Goal: Task Accomplishment & Management: Manage account settings

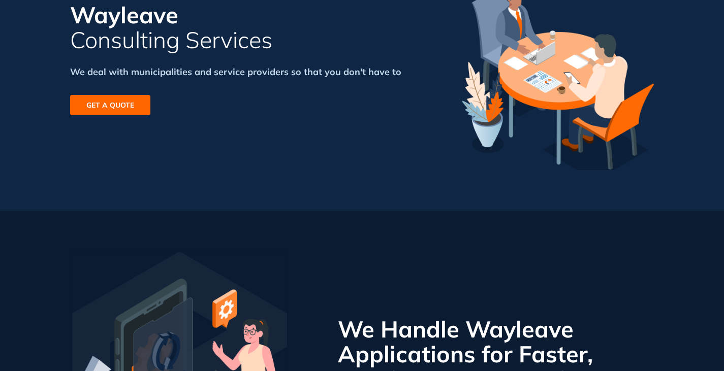
scroll to position [102, 0]
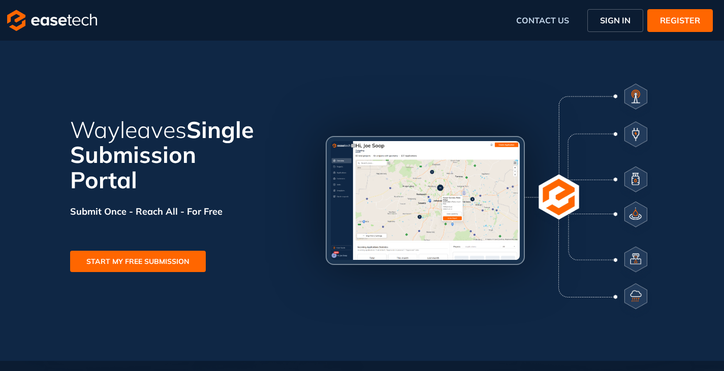
click at [630, 15] on span "SIGN IN" at bounding box center [615, 20] width 30 height 12
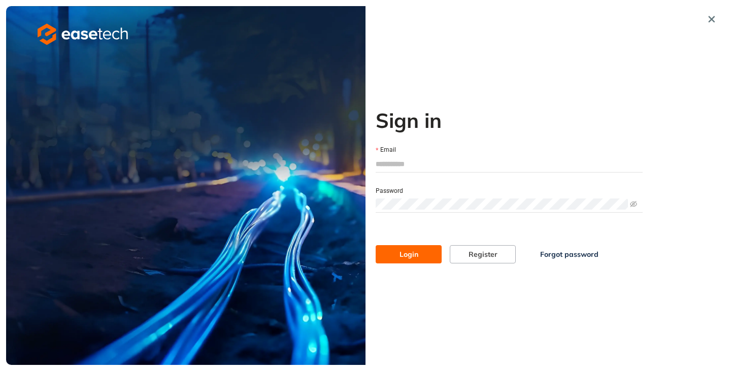
click at [405, 167] on input "Email" at bounding box center [509, 163] width 267 height 15
type input "**********"
click at [406, 246] on button "Login" at bounding box center [409, 254] width 66 height 18
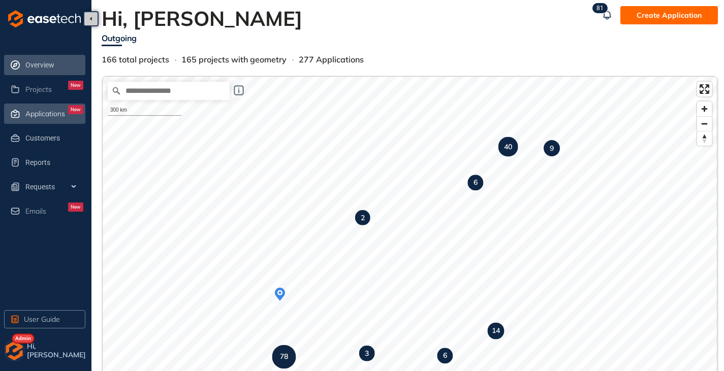
click at [44, 117] on span "Applications" at bounding box center [45, 114] width 40 height 9
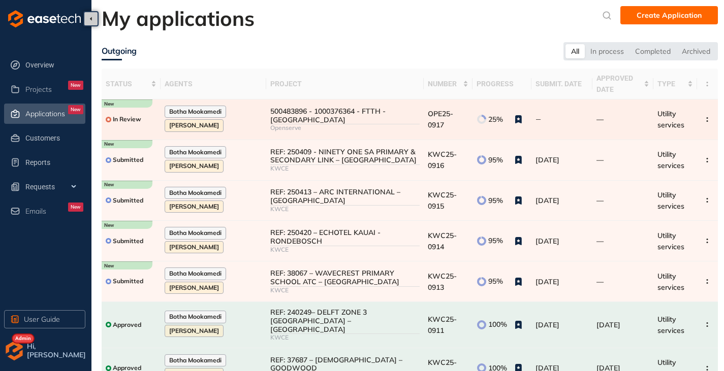
click at [323, 124] on div "Openserve" at bounding box center [344, 127] width 149 height 7
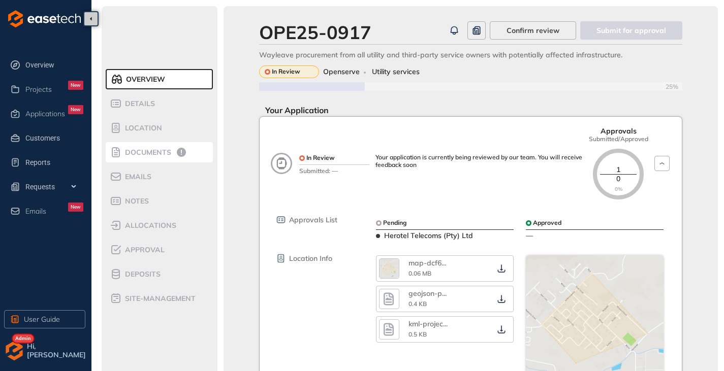
click at [158, 157] on div "Documents" at bounding box center [153, 152] width 86 height 12
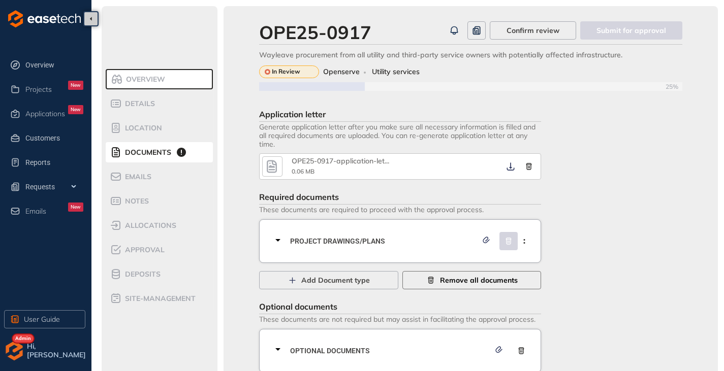
click at [454, 279] on span "Remove all documents" at bounding box center [479, 280] width 78 height 11
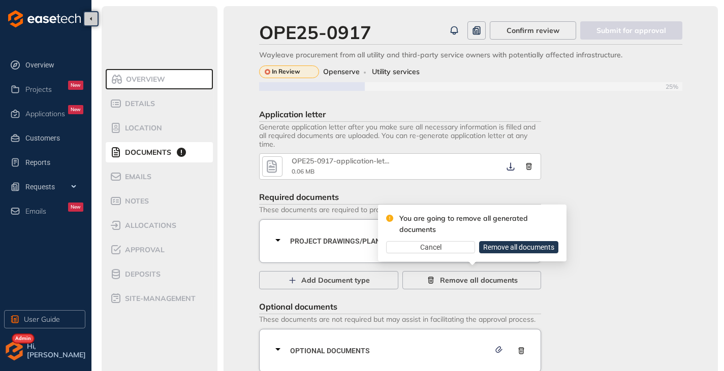
click at [505, 245] on span "Remove all documents" at bounding box center [518, 247] width 71 height 11
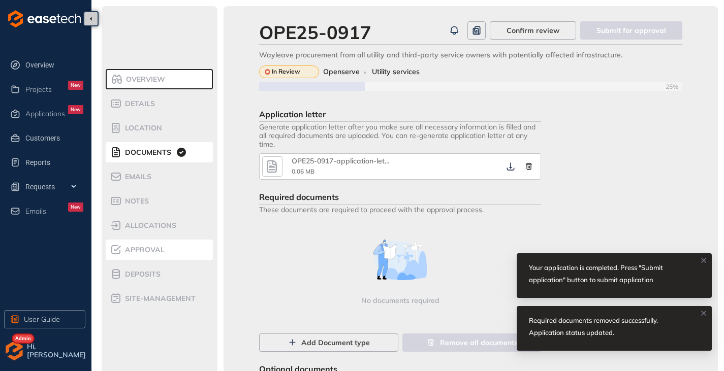
click at [148, 252] on span "Approval" at bounding box center [143, 250] width 43 height 9
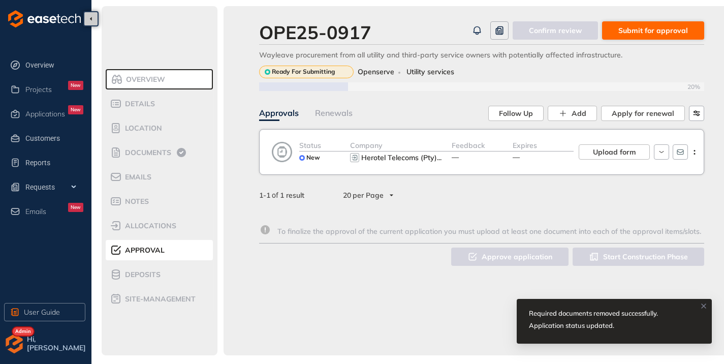
click at [650, 31] on span "Submit for approval" at bounding box center [653, 30] width 70 height 11
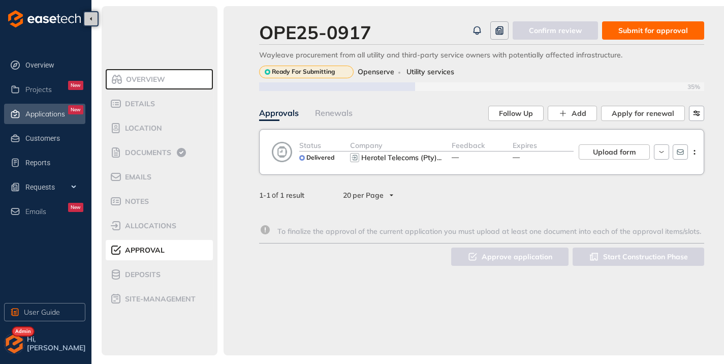
click at [40, 113] on span "Applications" at bounding box center [45, 114] width 40 height 9
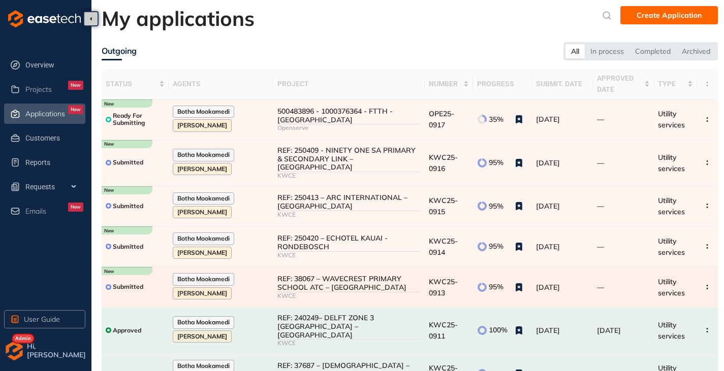
click at [330, 275] on div "REF: 38067 – WAVECREST PRIMARY SCHOOL ATC – [GEOGRAPHIC_DATA]" at bounding box center [348, 283] width 143 height 17
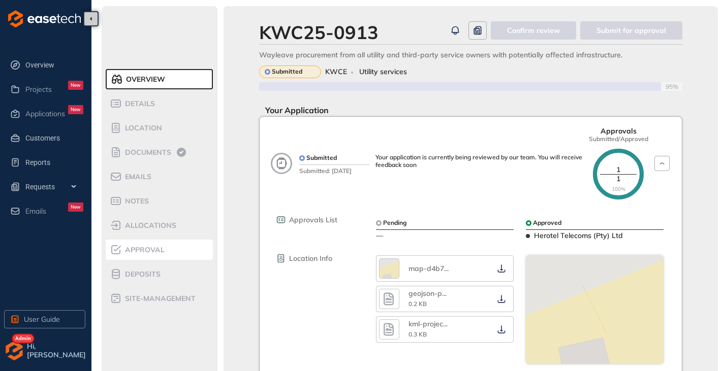
click at [151, 248] on span "Approval" at bounding box center [143, 250] width 43 height 9
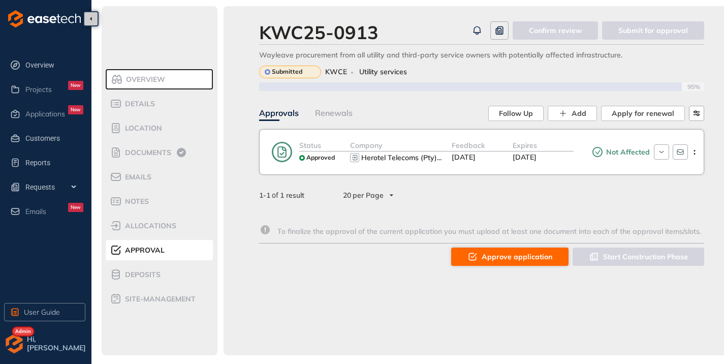
click at [500, 254] on span "Approve application" at bounding box center [516, 256] width 71 height 11
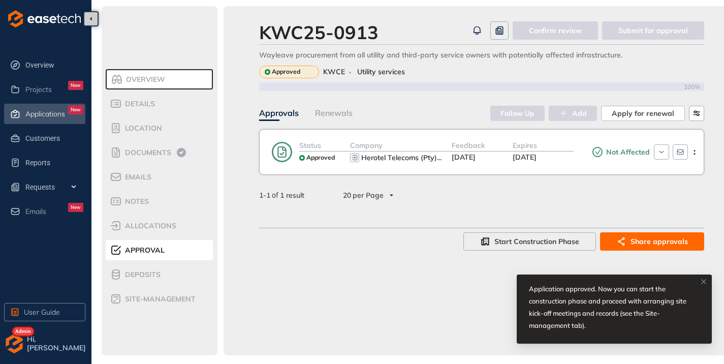
click at [46, 119] on div "Applications New" at bounding box center [54, 113] width 58 height 17
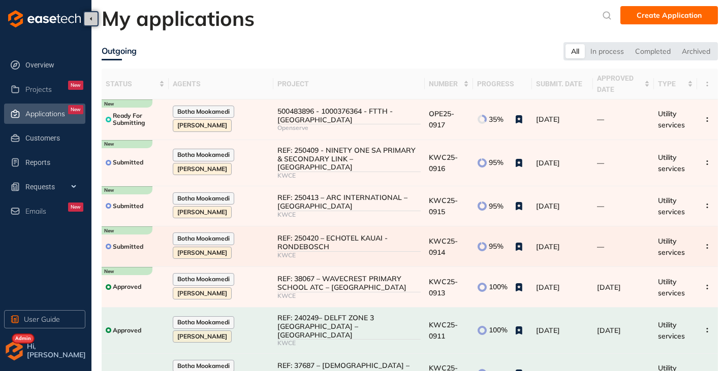
click at [316, 234] on div "REF: 250420 – ECHOTEL KAUAI - RONDEBOSCH" at bounding box center [348, 242] width 143 height 17
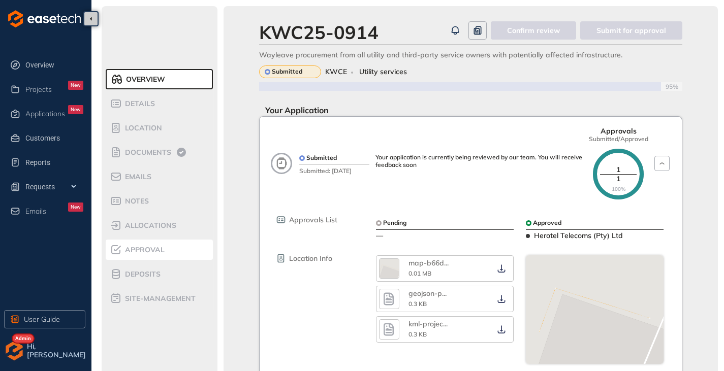
click at [144, 250] on span "Approval" at bounding box center [143, 250] width 43 height 9
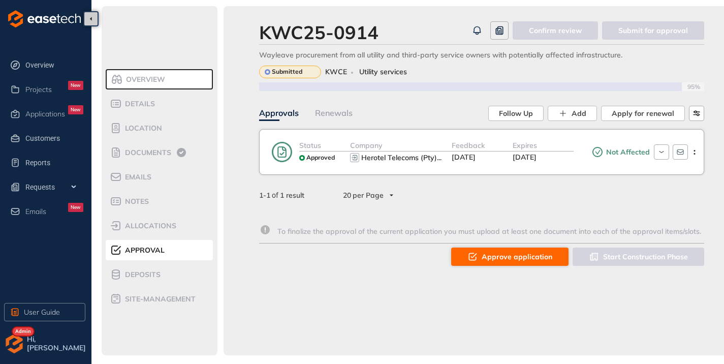
click at [477, 252] on icon "button" at bounding box center [472, 256] width 10 height 12
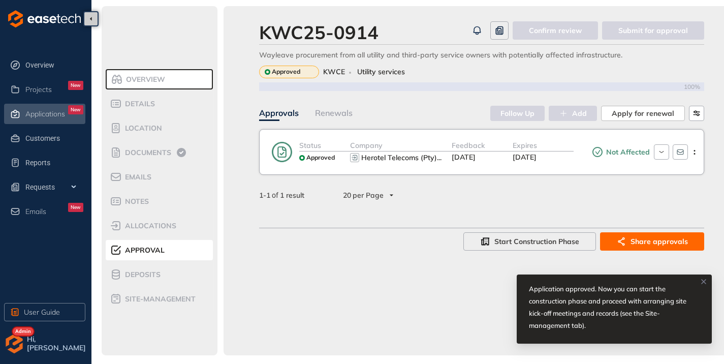
drag, startPoint x: 47, startPoint y: 117, endPoint x: 46, endPoint y: 123, distance: 5.8
click at [46, 123] on li "Applications New" at bounding box center [44, 114] width 81 height 20
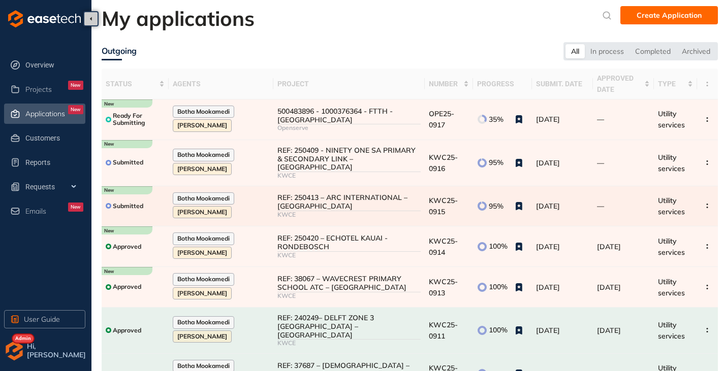
click at [345, 195] on div "REF: 250413 – ARC INTERNATIONAL – [GEOGRAPHIC_DATA]" at bounding box center [348, 202] width 143 height 17
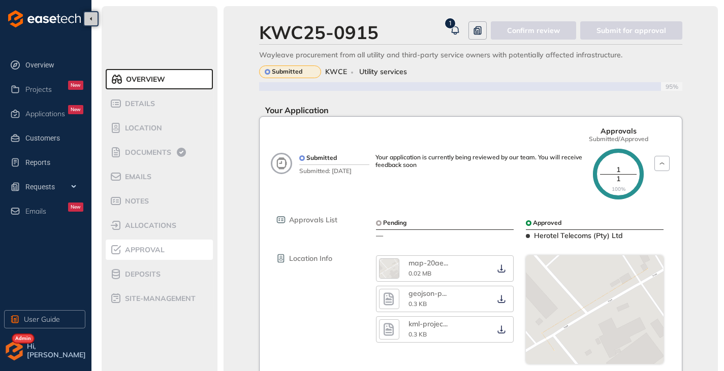
click at [125, 259] on li "Approval" at bounding box center [159, 250] width 107 height 20
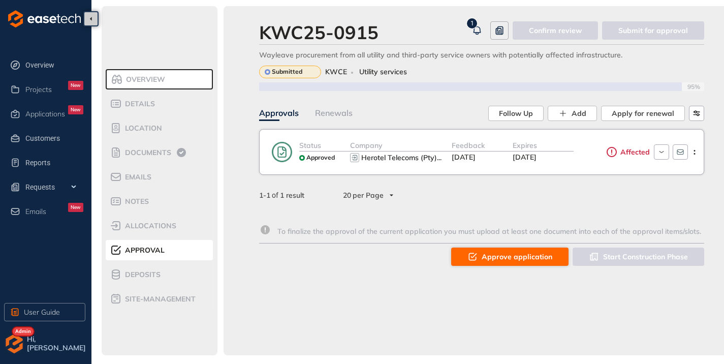
click at [470, 254] on icon "button" at bounding box center [472, 256] width 10 height 12
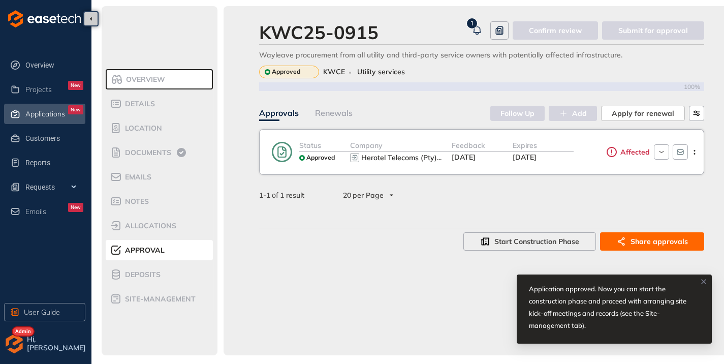
click at [29, 111] on span "Applications" at bounding box center [45, 114] width 40 height 9
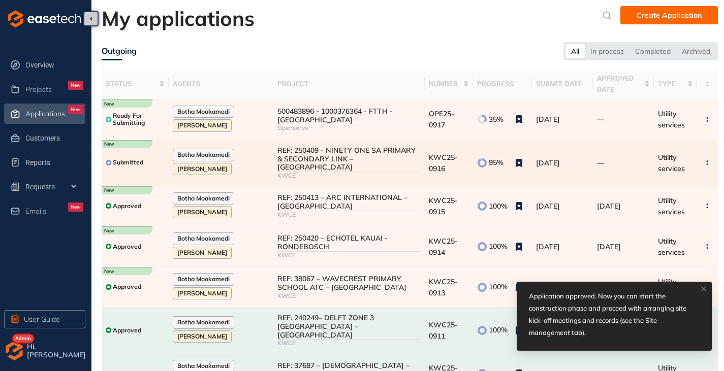
click at [385, 172] on div "KWCE" at bounding box center [348, 175] width 143 height 7
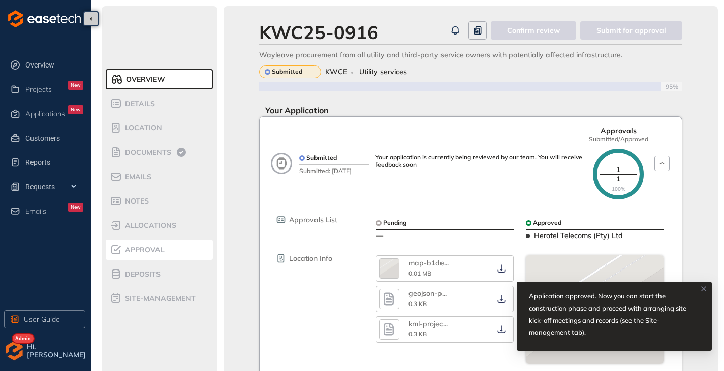
click at [142, 254] on div "Approval" at bounding box center [153, 250] width 86 height 12
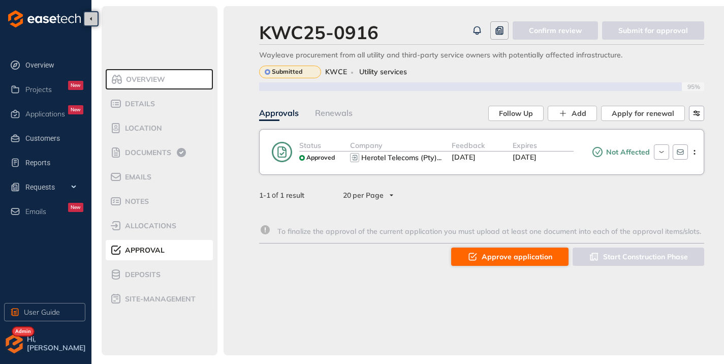
click at [493, 252] on span "Approve application" at bounding box center [516, 256] width 71 height 11
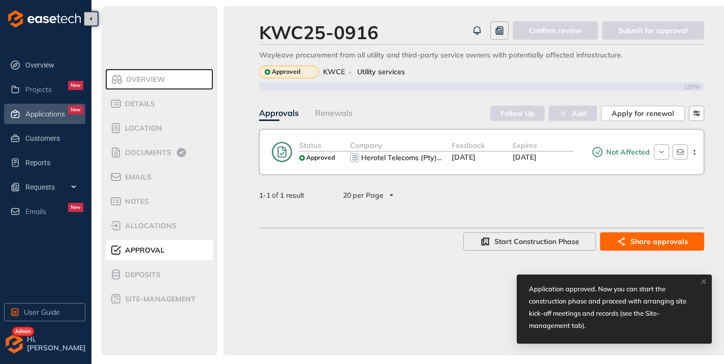
click at [50, 107] on div "Applications New" at bounding box center [54, 113] width 58 height 17
